Goal: Task Accomplishment & Management: Use online tool/utility

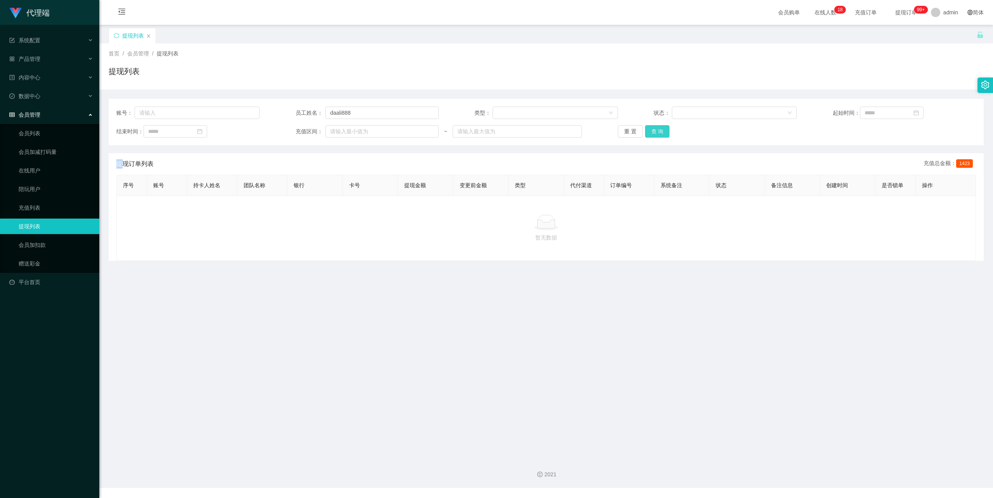
click at [658, 131] on button "查 询" at bounding box center [657, 131] width 25 height 12
click at [658, 131] on div "重 置 查 询" at bounding box center [689, 131] width 143 height 12
click at [664, 132] on button "查 询" at bounding box center [657, 131] width 25 height 12
click at [662, 129] on button "查 询" at bounding box center [657, 131] width 25 height 12
click at [667, 136] on div "重 置 查 询" at bounding box center [689, 131] width 143 height 12
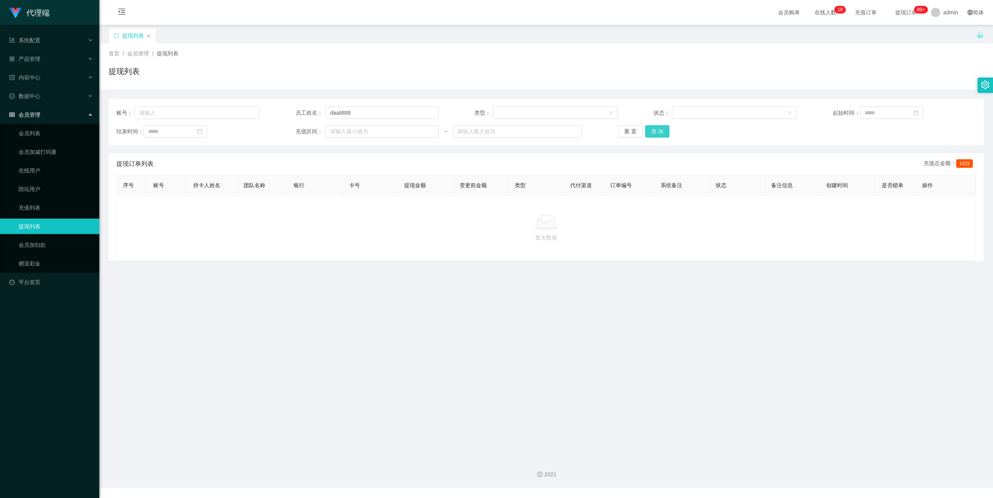
click at [664, 134] on button "查 询" at bounding box center [657, 131] width 25 height 12
click at [662, 133] on button "查 询" at bounding box center [657, 131] width 25 height 12
click at [664, 134] on button "查 询" at bounding box center [657, 131] width 25 height 12
click at [664, 134] on div "重 置 查 询" at bounding box center [689, 131] width 143 height 12
click at [665, 128] on button "查 询" at bounding box center [657, 131] width 25 height 12
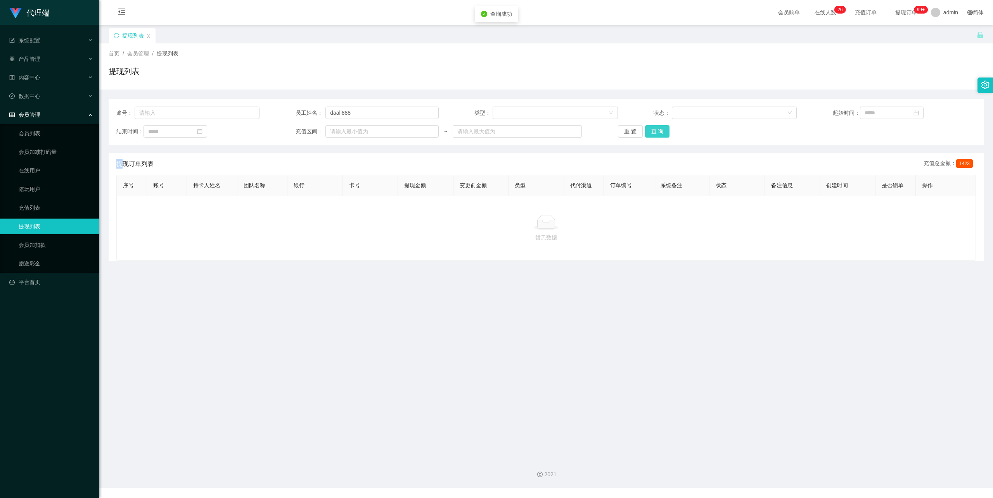
click at [662, 131] on button "查 询" at bounding box center [657, 131] width 25 height 12
click at [334, 114] on input "daali888" at bounding box center [381, 113] width 113 height 12
type input "dali888"
click at [663, 126] on button "查 询" at bounding box center [657, 131] width 25 height 12
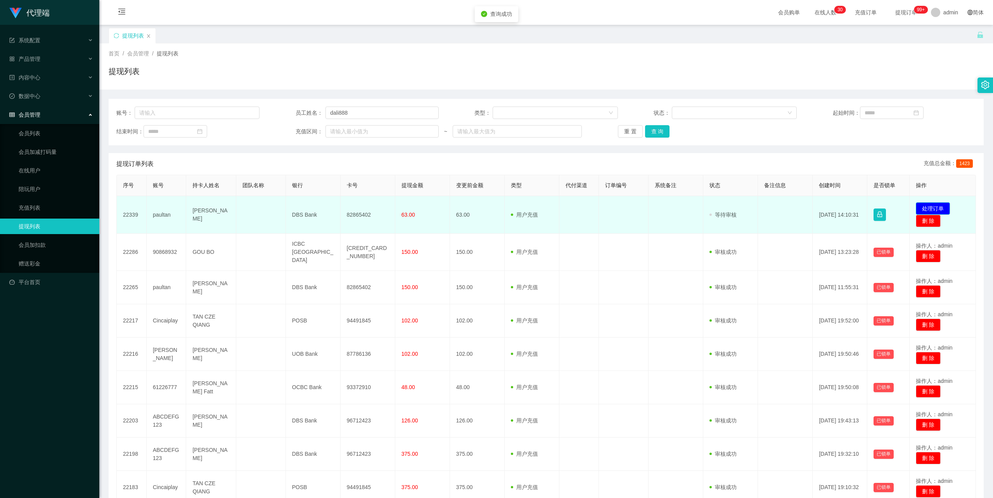
click at [924, 207] on button "处理订单" at bounding box center [933, 208] width 34 height 12
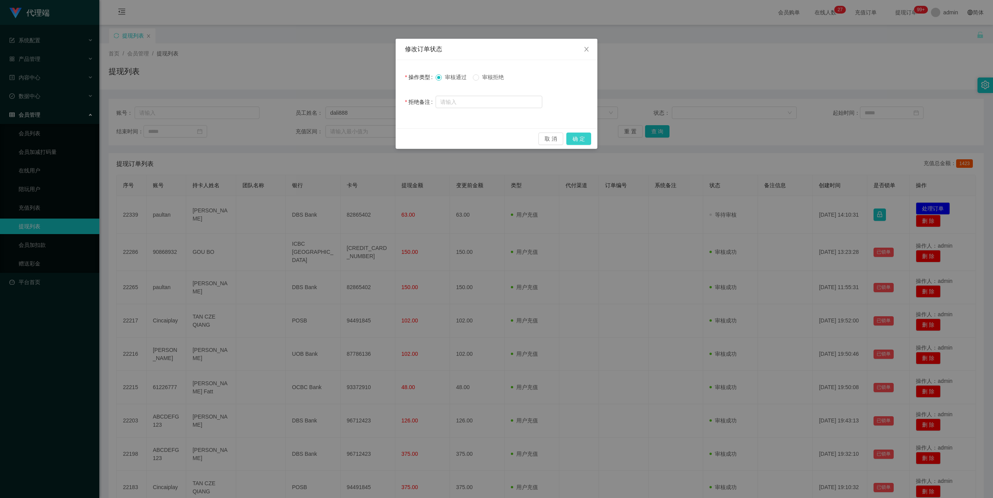
click at [584, 137] on button "确 定" at bounding box center [578, 139] width 25 height 12
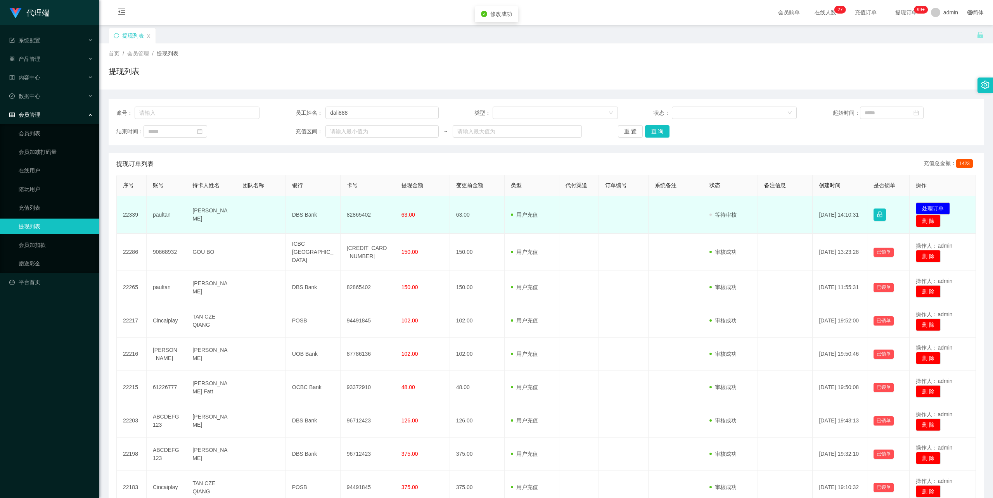
click at [355, 214] on td "82865402" at bounding box center [367, 215] width 55 height 38
copy td "82865402"
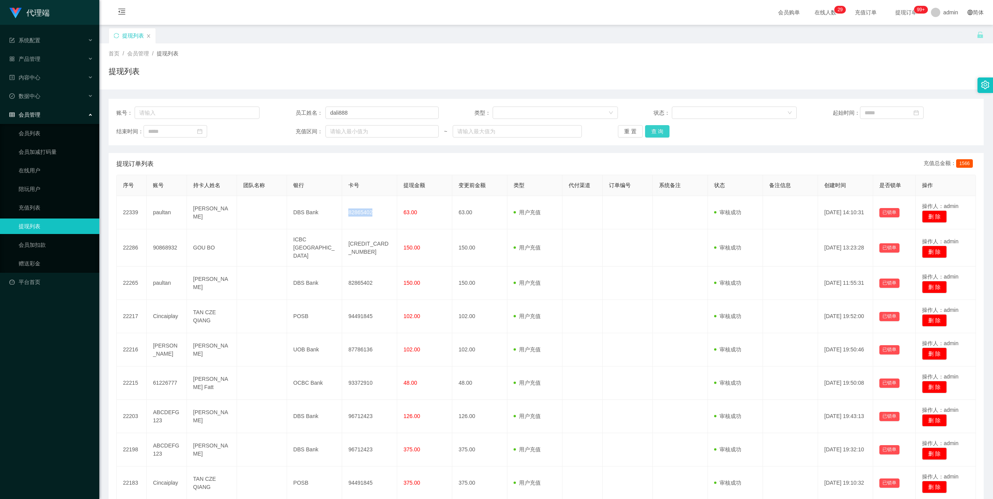
click at [650, 134] on button "查 询" at bounding box center [657, 131] width 25 height 12
click at [660, 135] on button "查 询" at bounding box center [657, 131] width 25 height 12
click at [650, 131] on button "查 询" at bounding box center [657, 131] width 25 height 12
click at [663, 133] on button "查 询" at bounding box center [657, 131] width 25 height 12
click at [640, 131] on div "重 置 查 询" at bounding box center [689, 131] width 143 height 12
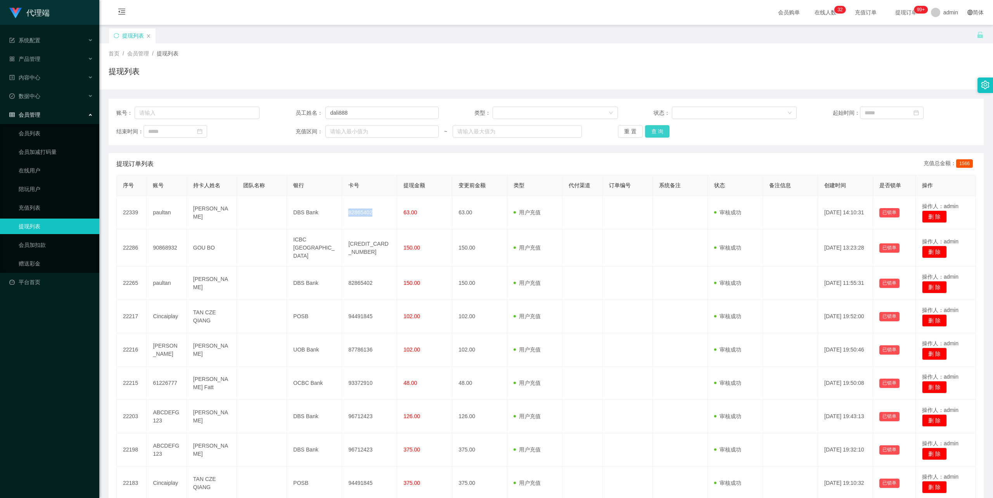
click at [660, 131] on button "查 询" at bounding box center [657, 131] width 25 height 12
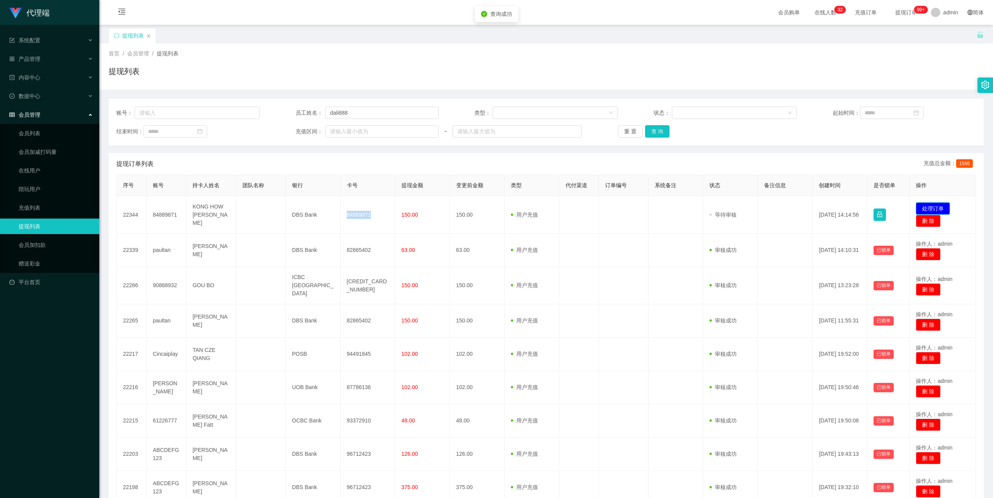
drag, startPoint x: 937, startPoint y: 209, endPoint x: 914, endPoint y: 204, distance: 23.4
click at [936, 209] on button "处理订单" at bounding box center [933, 208] width 34 height 12
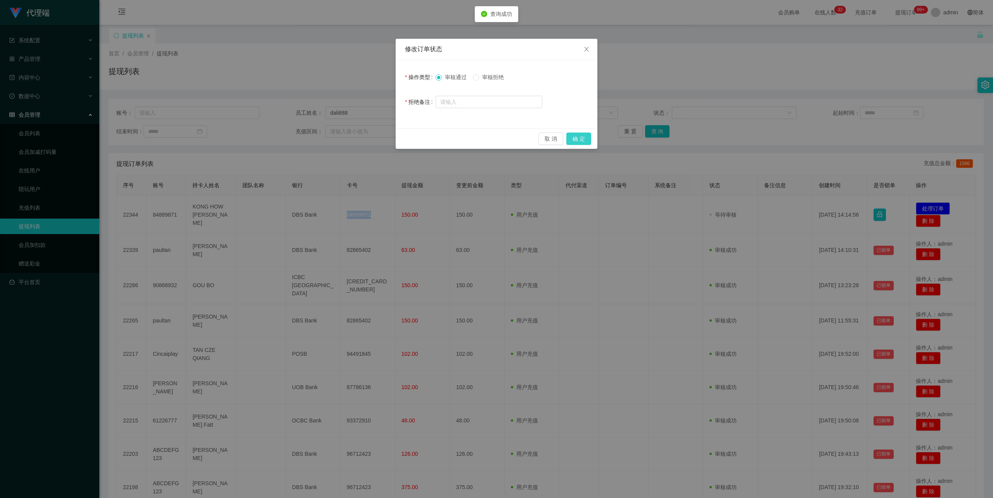
click at [579, 138] on button "确 定" at bounding box center [578, 139] width 25 height 12
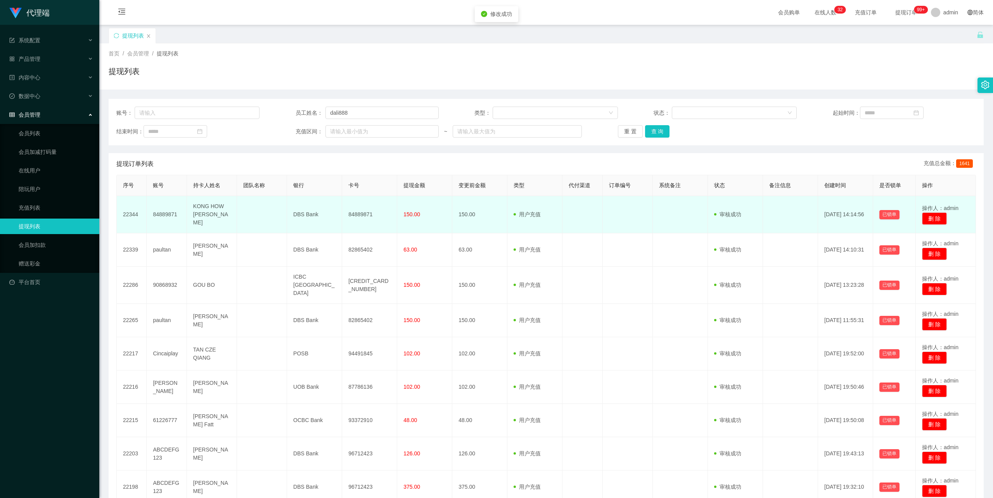
click at [359, 209] on td "84889871" at bounding box center [369, 214] width 55 height 37
copy td "84889871"
click at [205, 204] on td "KONG HOW [PERSON_NAME]" at bounding box center [212, 214] width 50 height 37
click at [206, 202] on td "KONG HOW [PERSON_NAME]" at bounding box center [212, 214] width 50 height 37
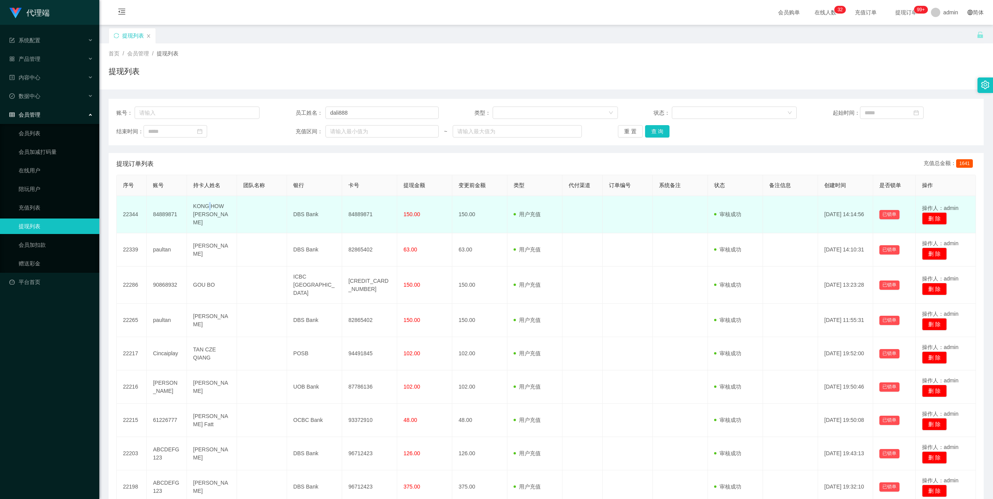
click at [206, 202] on td "KONG HOW [PERSON_NAME]" at bounding box center [212, 214] width 50 height 37
click at [207, 202] on td "KONG HOW [PERSON_NAME]" at bounding box center [212, 214] width 50 height 37
copy td "KONG HOW [PERSON_NAME]"
click at [207, 202] on td "KONG HOW [PERSON_NAME]" at bounding box center [212, 214] width 50 height 37
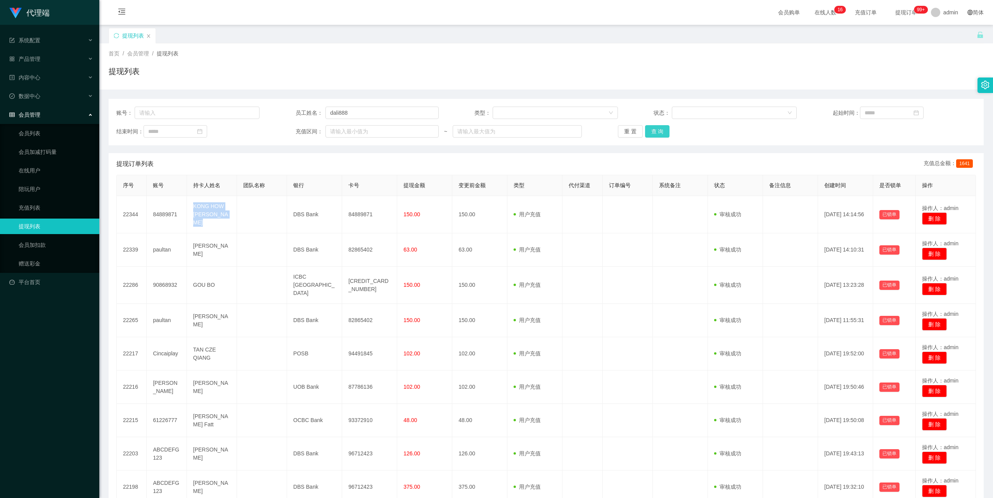
click at [660, 131] on button "查 询" at bounding box center [657, 131] width 25 height 12
click at [660, 131] on div "重 置 查 询" at bounding box center [689, 131] width 143 height 12
click at [653, 133] on button "查 询" at bounding box center [657, 131] width 25 height 12
click at [653, 133] on div "重 置 查 询" at bounding box center [689, 131] width 143 height 12
click at [647, 129] on button "查 询" at bounding box center [657, 131] width 25 height 12
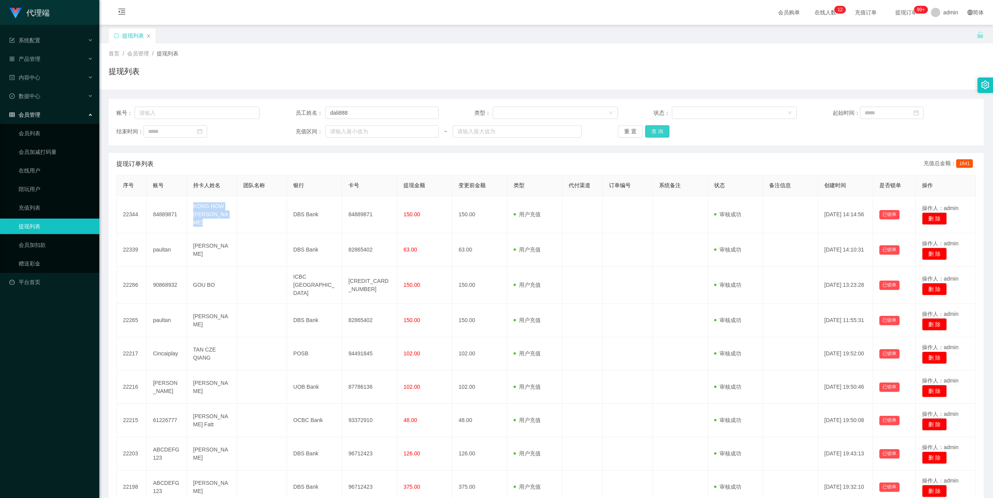
click at [658, 132] on button "查 询" at bounding box center [657, 131] width 25 height 12
click at [658, 132] on div "重 置 查 询" at bounding box center [689, 131] width 143 height 12
click at [661, 131] on button "查 询" at bounding box center [657, 131] width 25 height 12
click at [662, 131] on button "查 询" at bounding box center [657, 131] width 25 height 12
click at [652, 131] on button "查 询" at bounding box center [657, 131] width 25 height 12
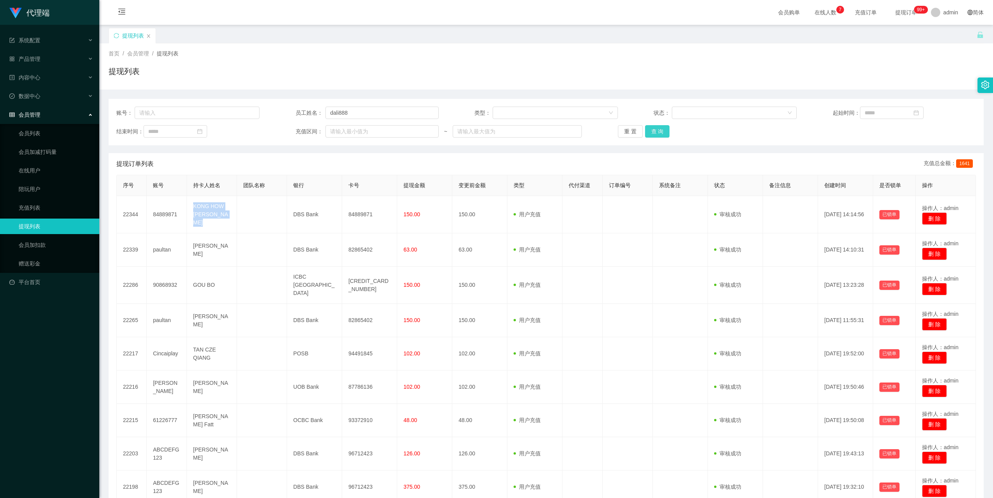
click at [657, 131] on button "查 询" at bounding box center [657, 131] width 25 height 12
click at [651, 131] on button "查 询" at bounding box center [657, 131] width 25 height 12
click at [651, 131] on div "重 置 查 询" at bounding box center [689, 131] width 143 height 12
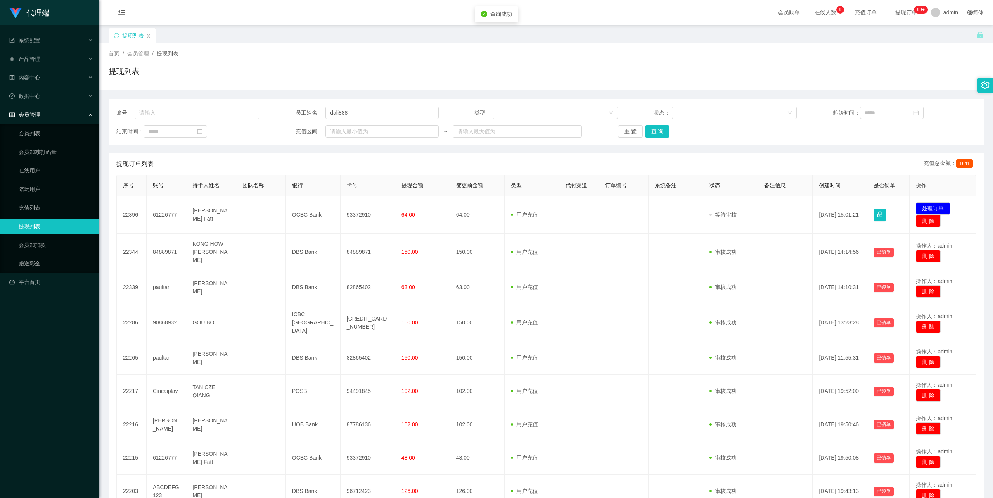
drag, startPoint x: 791, startPoint y: 130, endPoint x: 905, endPoint y: 176, distance: 123.1
click at [793, 130] on div "结束时间： 充值区间： ~ 重 置 查 询" at bounding box center [545, 131] width 859 height 12
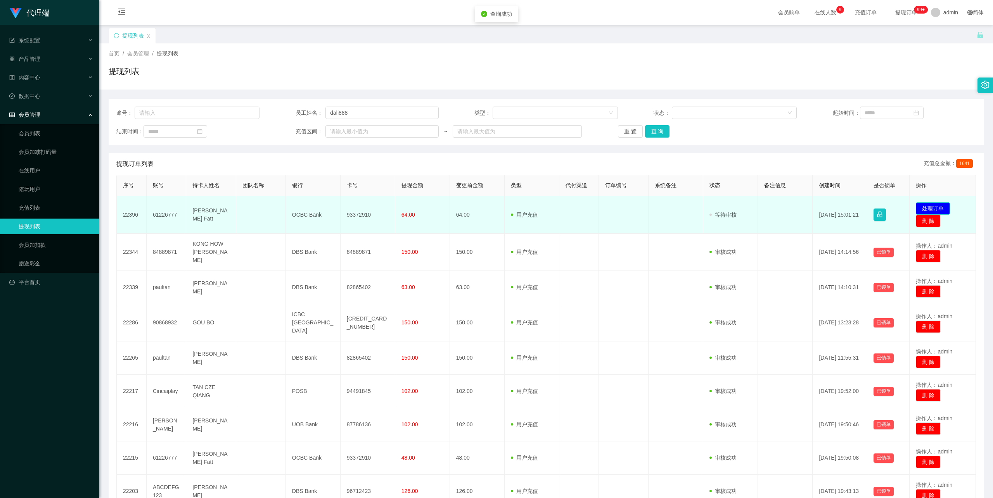
click at [923, 209] on button "处理订单" at bounding box center [933, 208] width 34 height 12
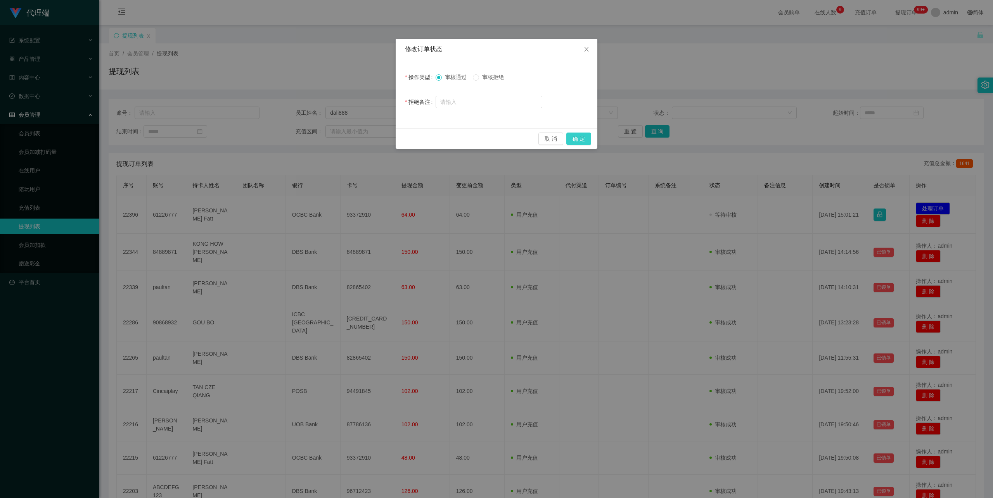
click at [578, 137] on button "确 定" at bounding box center [578, 139] width 25 height 12
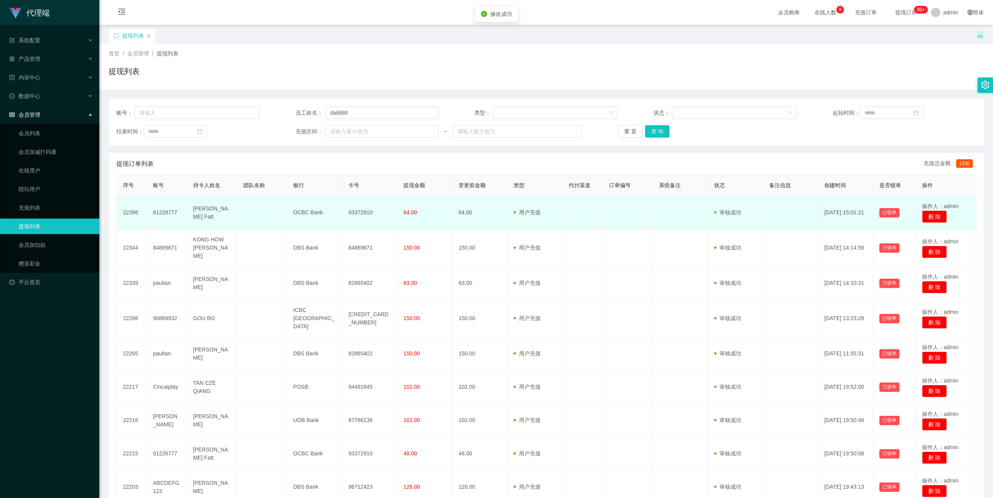
click at [359, 212] on td "93372910" at bounding box center [369, 212] width 55 height 33
click at [363, 212] on td "93372910" at bounding box center [369, 212] width 55 height 33
copy td "93372910"
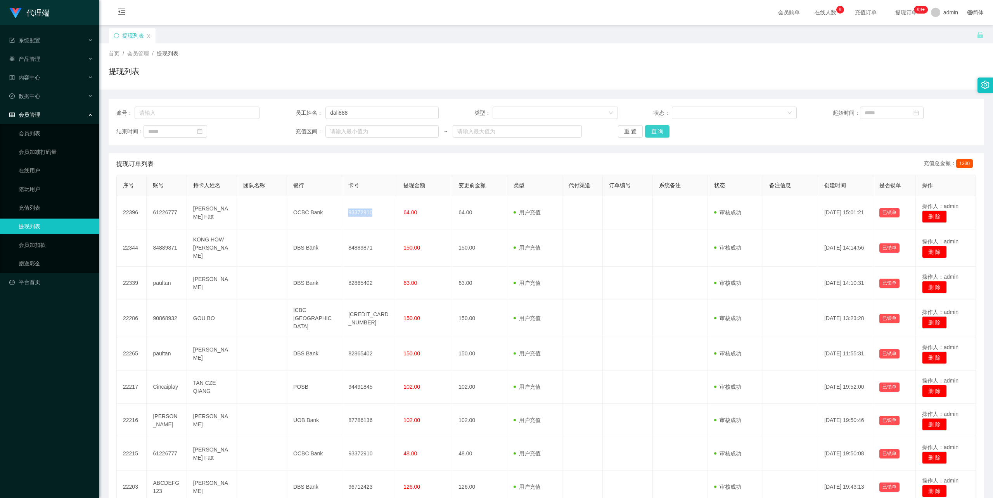
click at [660, 131] on button "查 询" at bounding box center [657, 131] width 25 height 12
click at [652, 133] on button "查 询" at bounding box center [657, 131] width 25 height 12
click at [655, 131] on button "查 询" at bounding box center [657, 131] width 25 height 12
drag, startPoint x: 658, startPoint y: 132, endPoint x: 697, endPoint y: 132, distance: 38.4
click at [660, 132] on button "查 询" at bounding box center [657, 131] width 25 height 12
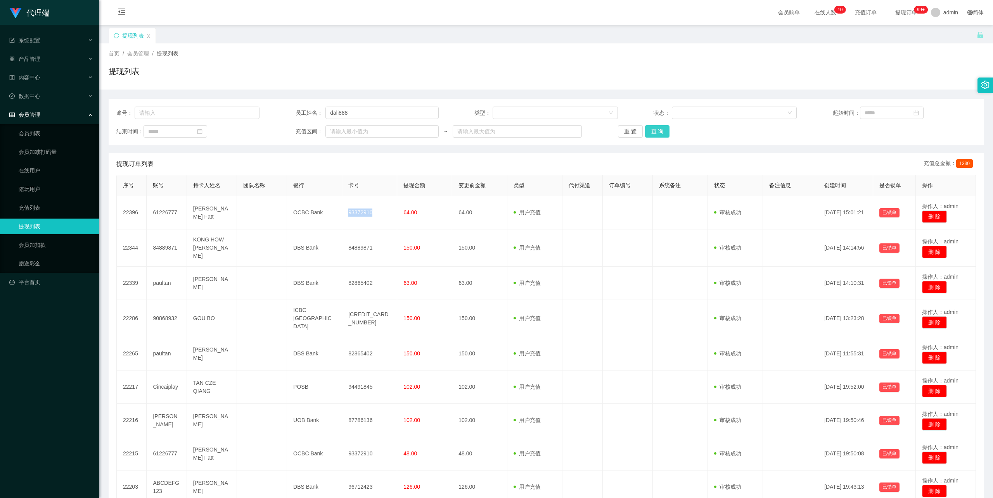
click at [657, 131] on button "查 询" at bounding box center [657, 131] width 25 height 12
click at [651, 131] on button "查 询" at bounding box center [657, 131] width 25 height 12
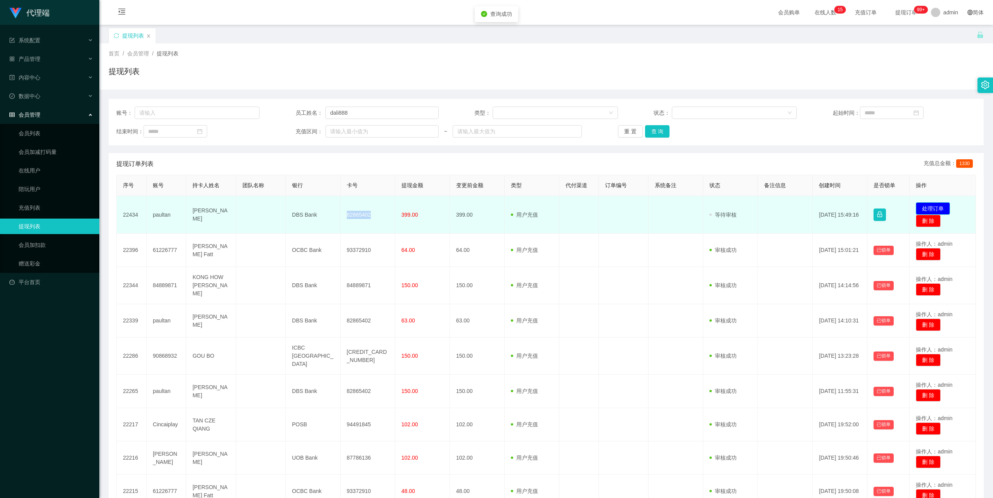
click at [920, 207] on button "处理订单" at bounding box center [933, 208] width 34 height 12
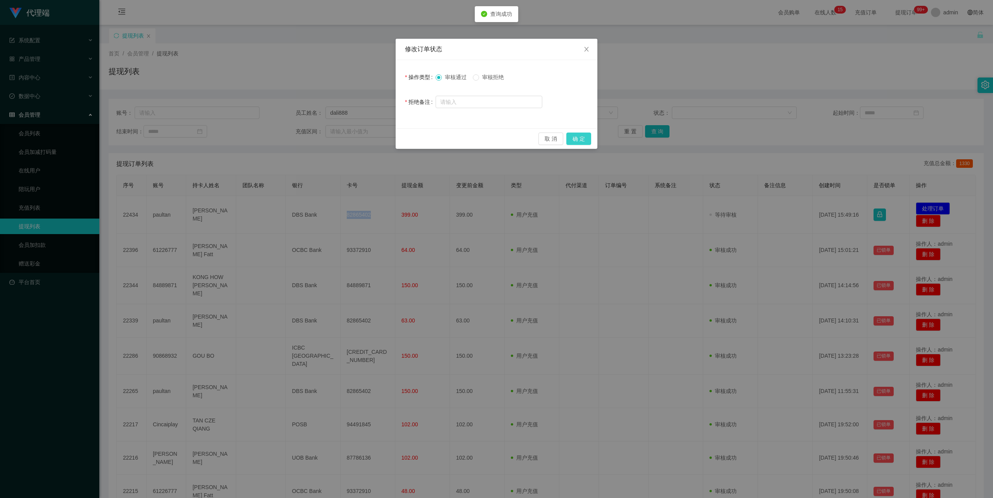
click at [581, 135] on button "确 定" at bounding box center [578, 139] width 25 height 12
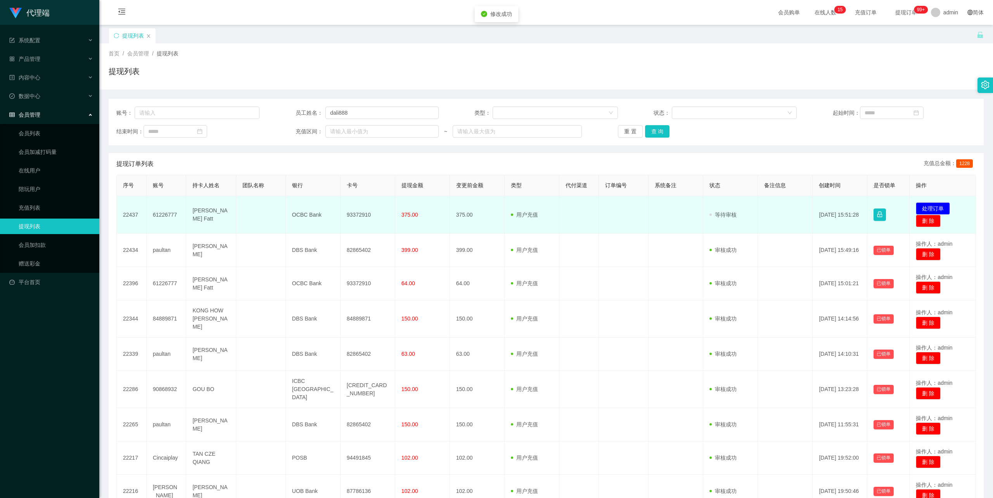
click at [354, 213] on td "93372910" at bounding box center [367, 215] width 55 height 38
copy td "93372910"
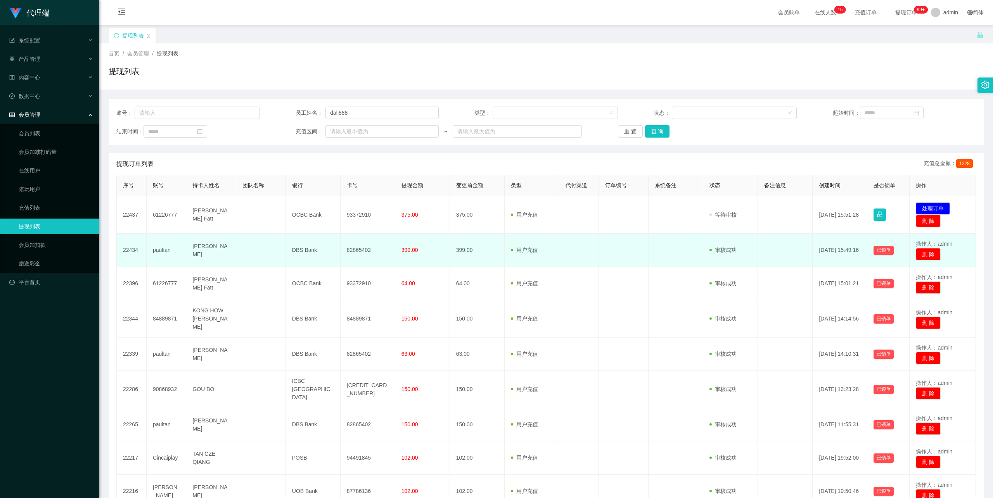
click at [361, 249] on td "82865402" at bounding box center [367, 250] width 55 height 33
copy td "82865402"
click at [199, 248] on td "[PERSON_NAME]" at bounding box center [211, 250] width 50 height 33
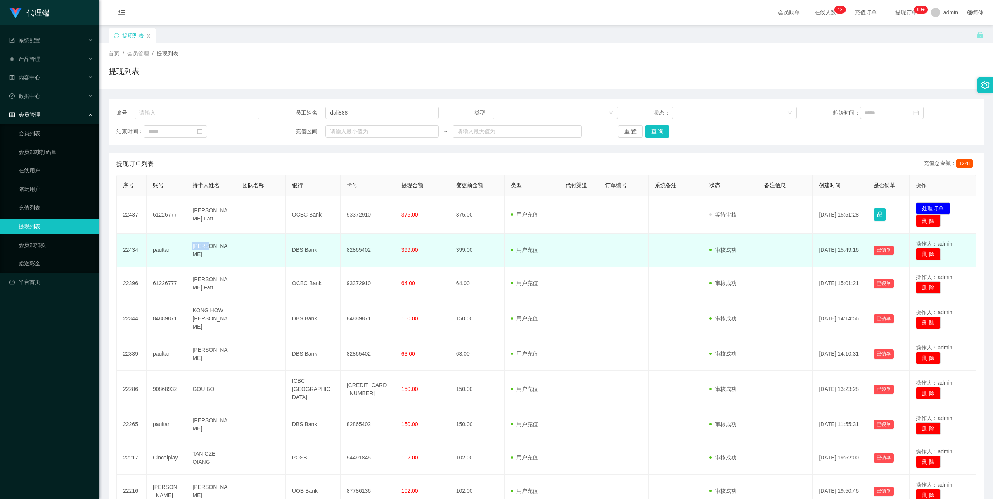
click at [199, 247] on td "[PERSON_NAME]" at bounding box center [211, 250] width 50 height 33
copy td "[PERSON_NAME]"
click at [199, 247] on td "[PERSON_NAME]" at bounding box center [211, 250] width 50 height 33
copy td "[PERSON_NAME]"
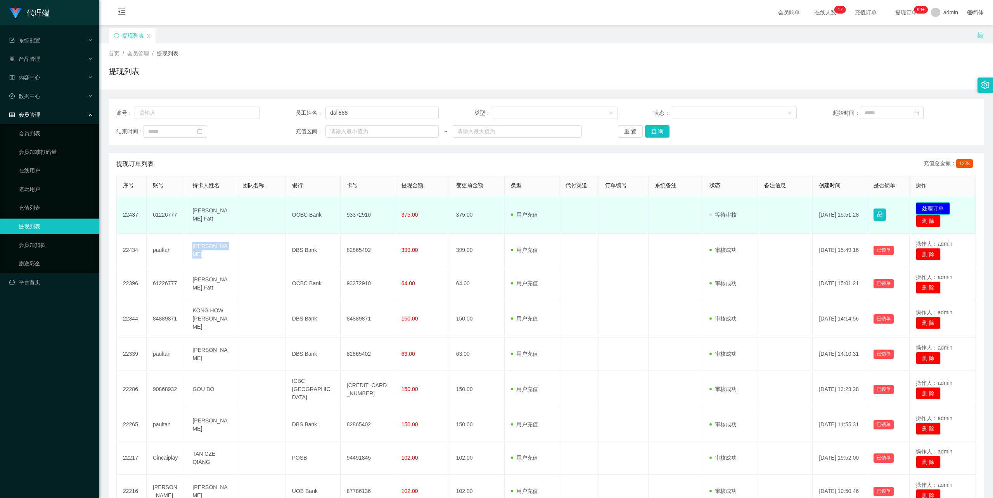
click at [942, 211] on button "处理订单" at bounding box center [933, 208] width 34 height 12
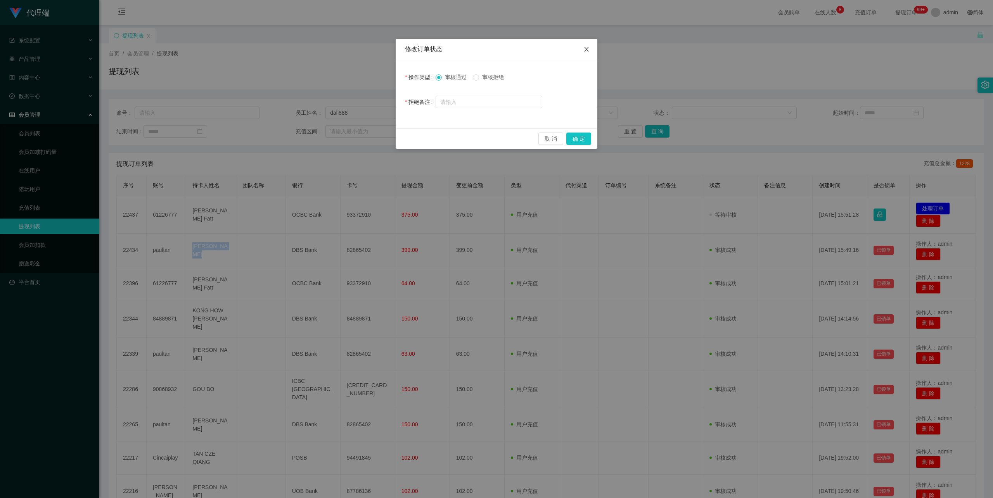
click at [587, 50] on icon "图标: close" at bounding box center [586, 49] width 4 height 5
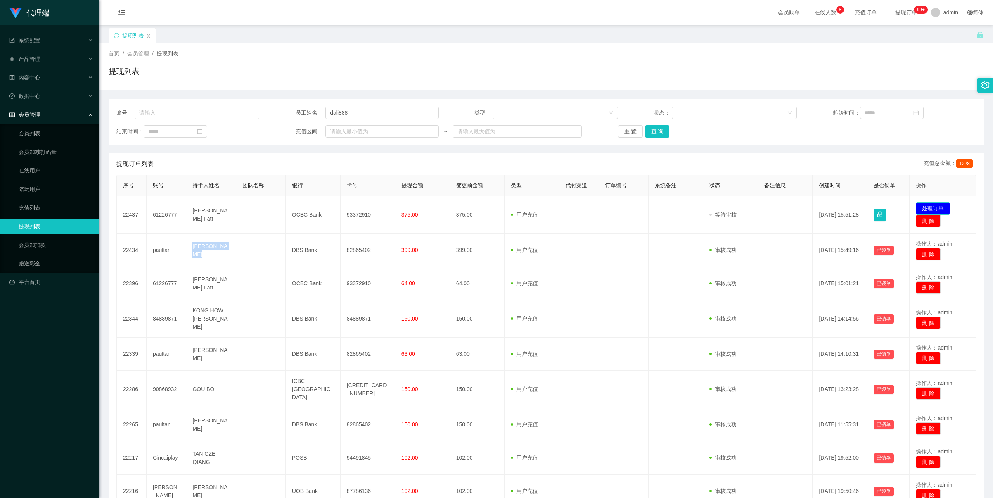
click at [942, 209] on button "处理订单" at bounding box center [933, 208] width 34 height 12
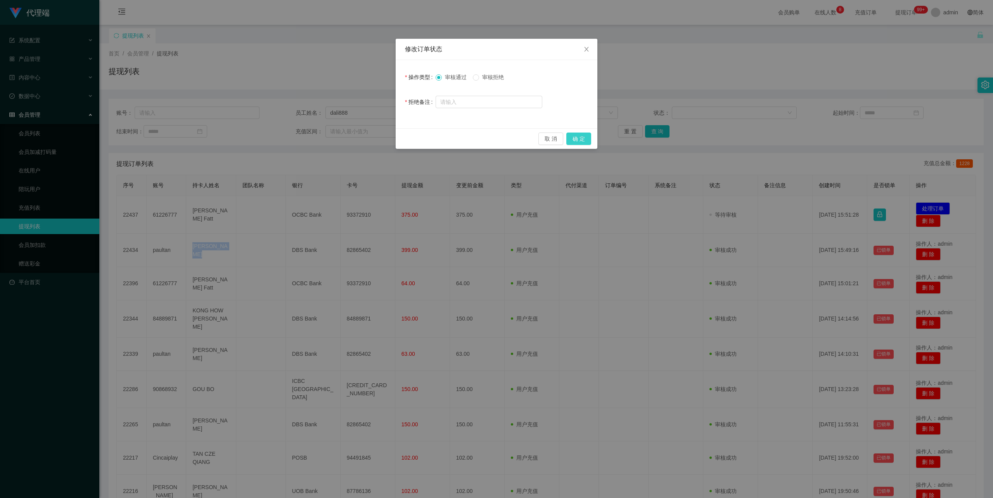
click at [575, 137] on button "确 定" at bounding box center [578, 139] width 25 height 12
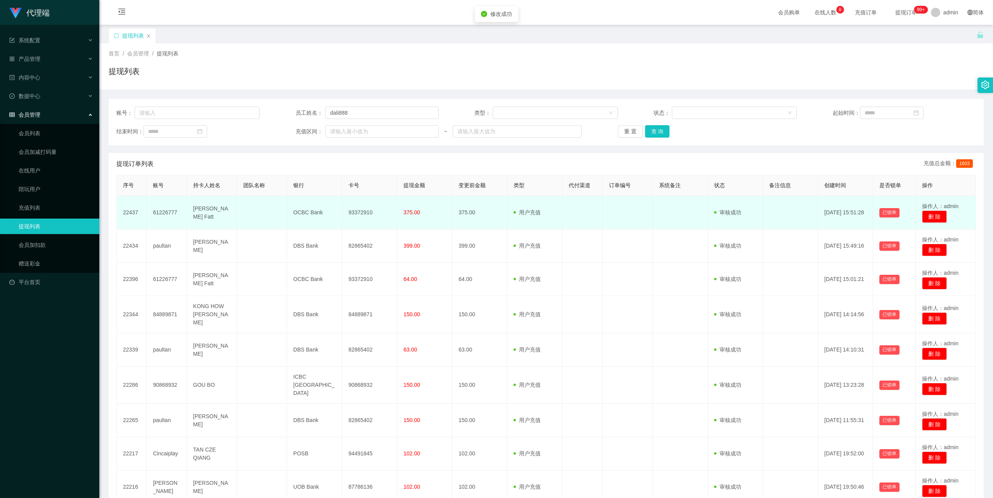
click at [359, 213] on td "93372910" at bounding box center [369, 212] width 55 height 33
copy td "93372910"
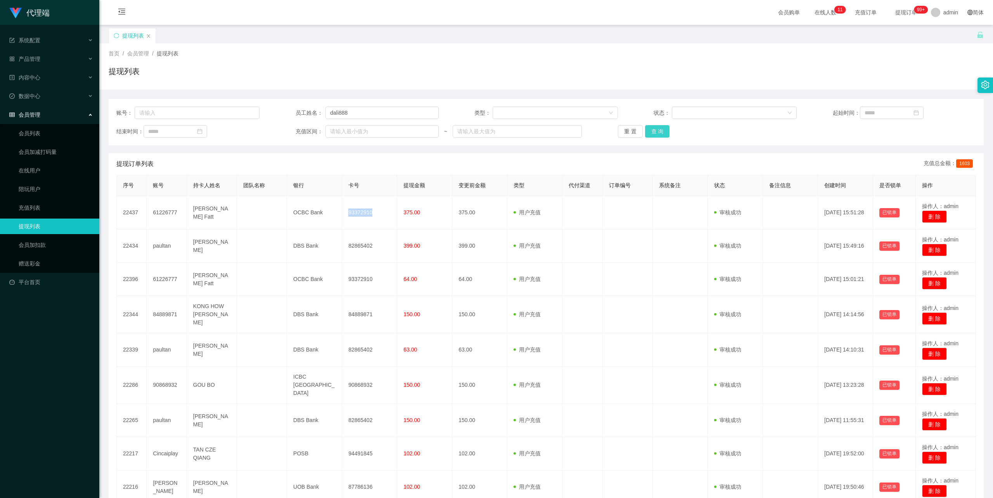
click at [651, 135] on button "查 询" at bounding box center [657, 131] width 25 height 12
click at [664, 134] on button "查 询" at bounding box center [657, 131] width 25 height 12
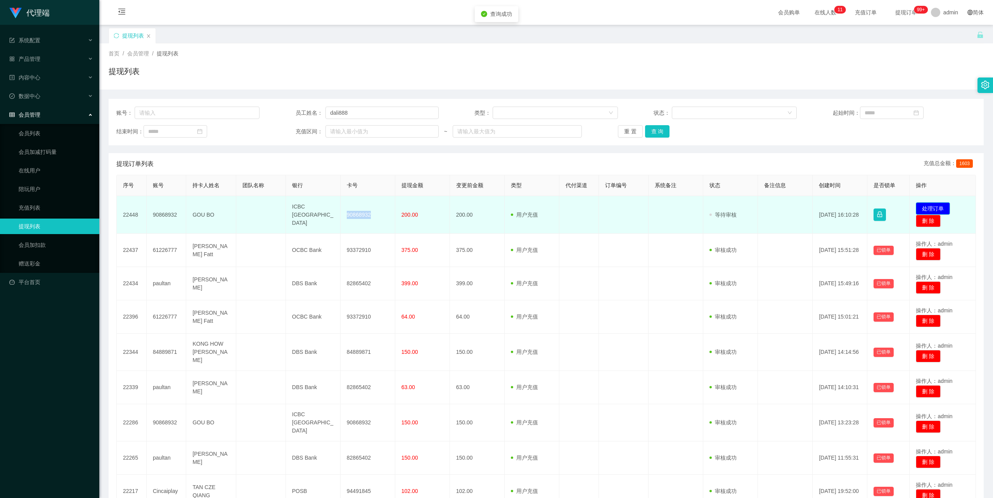
click at [926, 207] on button "处理订单" at bounding box center [933, 208] width 34 height 12
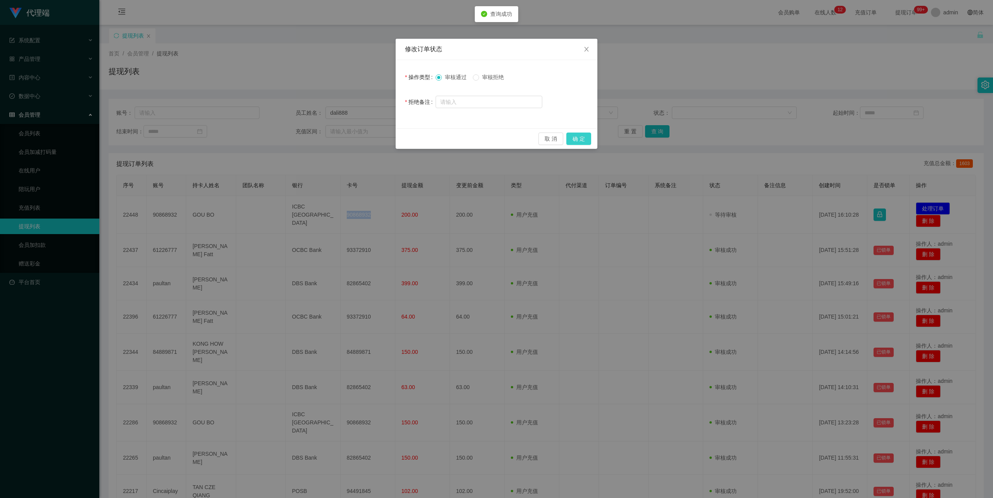
click at [585, 142] on button "确 定" at bounding box center [578, 139] width 25 height 12
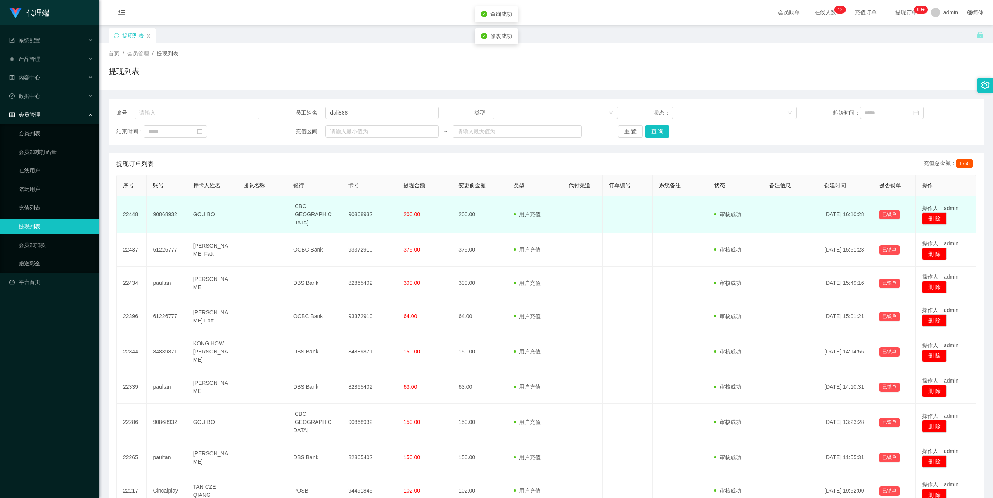
click at [361, 215] on td "90868932" at bounding box center [369, 214] width 55 height 37
copy td "90868932"
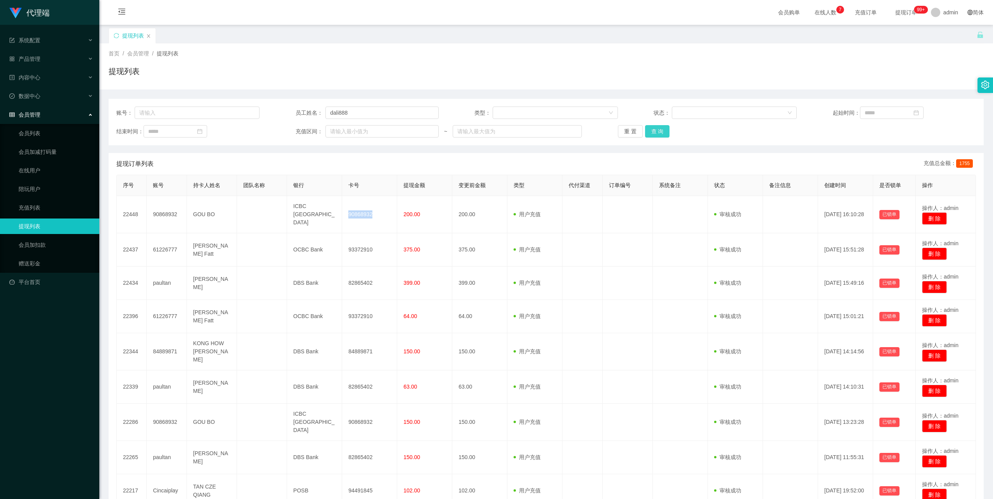
click at [657, 125] on button "查 询" at bounding box center [657, 131] width 25 height 12
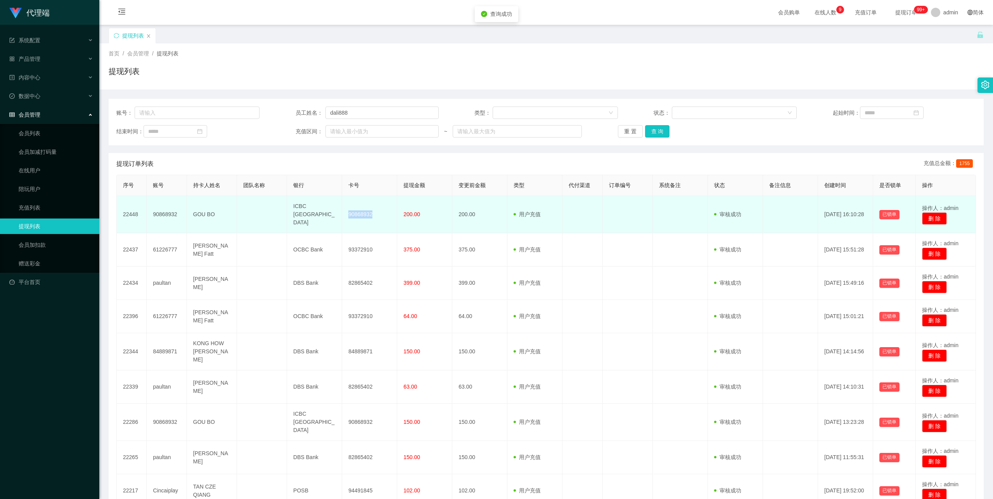
click at [365, 210] on td "90868932" at bounding box center [369, 214] width 55 height 37
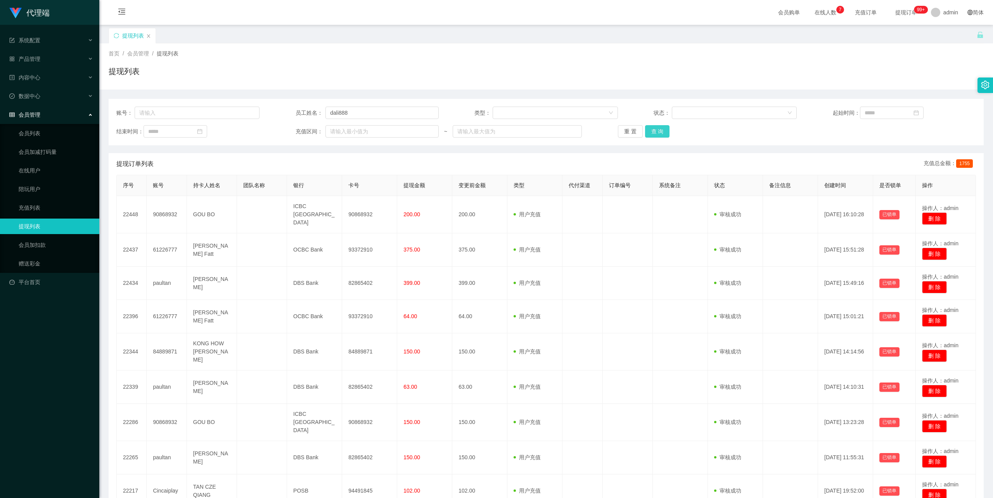
click at [661, 133] on button "查 询" at bounding box center [657, 131] width 25 height 12
click at [659, 129] on button "查 询" at bounding box center [657, 131] width 25 height 12
click at [655, 126] on button "查 询" at bounding box center [657, 131] width 25 height 12
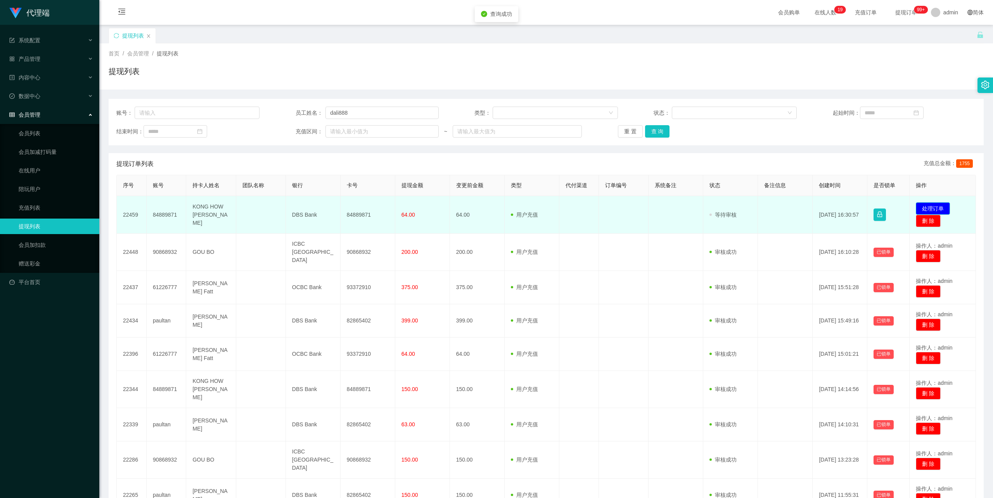
click at [939, 210] on button "处理订单" at bounding box center [933, 208] width 34 height 12
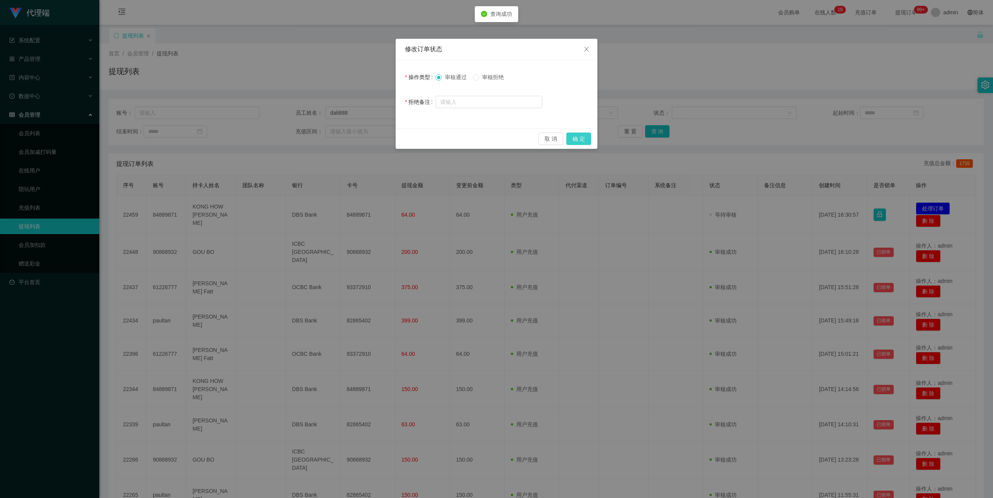
click at [581, 133] on button "确 定" at bounding box center [578, 139] width 25 height 12
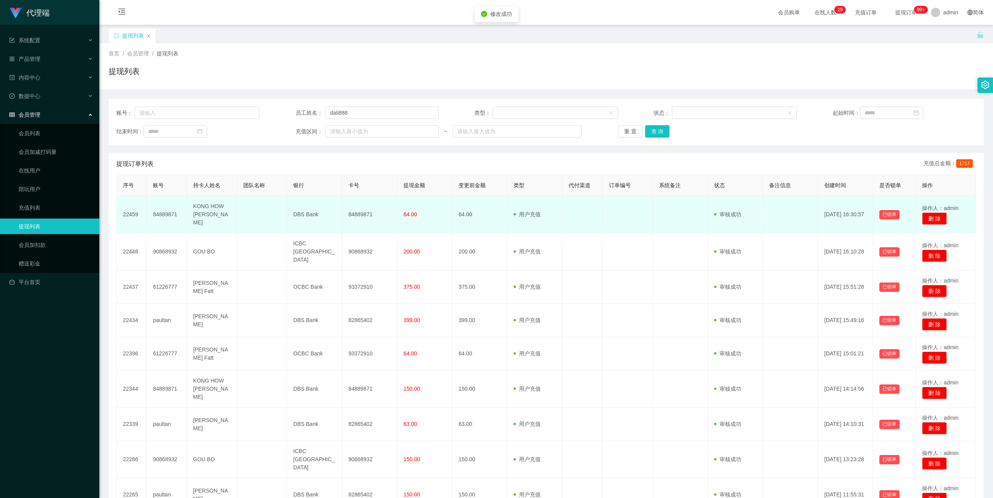
click at [366, 208] on td "84889871" at bounding box center [369, 214] width 55 height 37
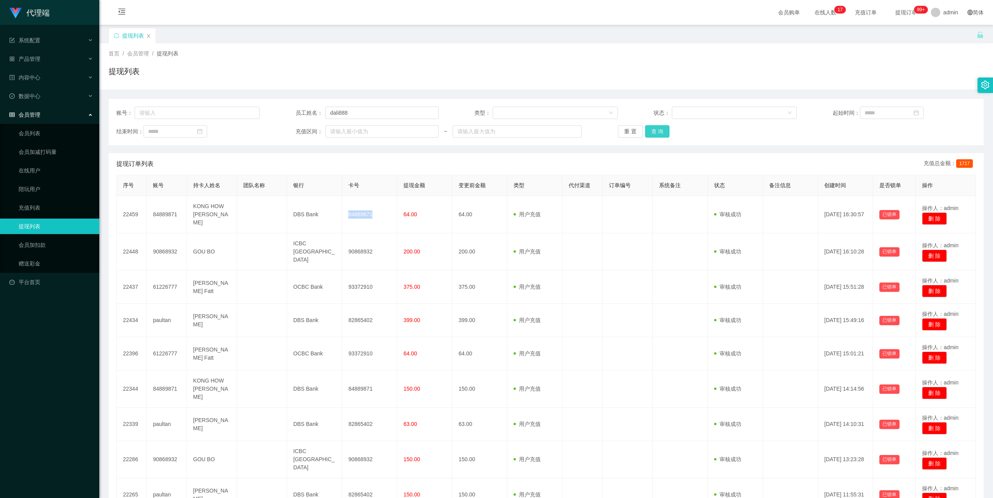
click at [655, 130] on button "查 询" at bounding box center [657, 131] width 25 height 12
click at [655, 130] on div "重 置 查 询" at bounding box center [689, 131] width 143 height 12
click at [764, 137] on div "结束时间： 充值区间： ~ 重 置 查 询" at bounding box center [545, 131] width 859 height 12
click at [658, 132] on button "查 询" at bounding box center [657, 131] width 25 height 12
click at [653, 129] on button "查 询" at bounding box center [657, 131] width 25 height 12
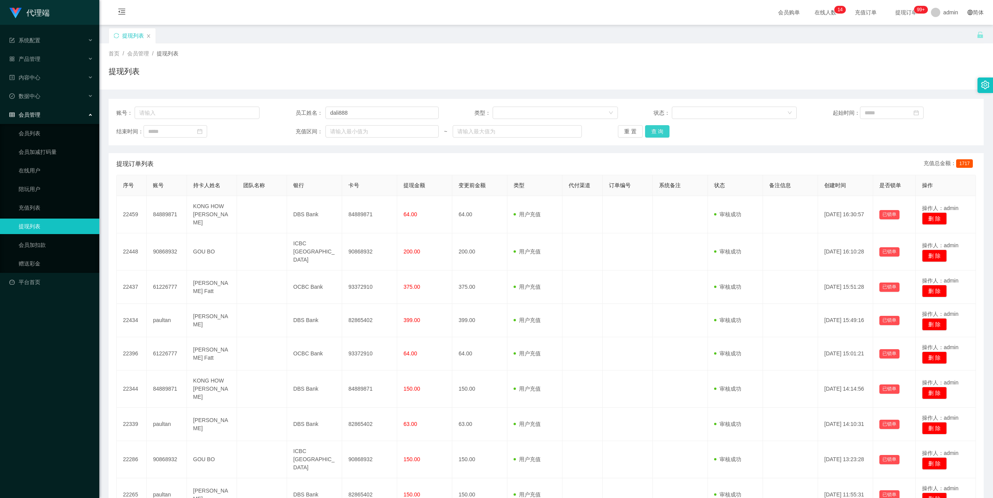
click at [658, 130] on button "查 询" at bounding box center [657, 131] width 25 height 12
click at [657, 133] on button "查 询" at bounding box center [657, 131] width 25 height 12
